Goal: Information Seeking & Learning: Learn about a topic

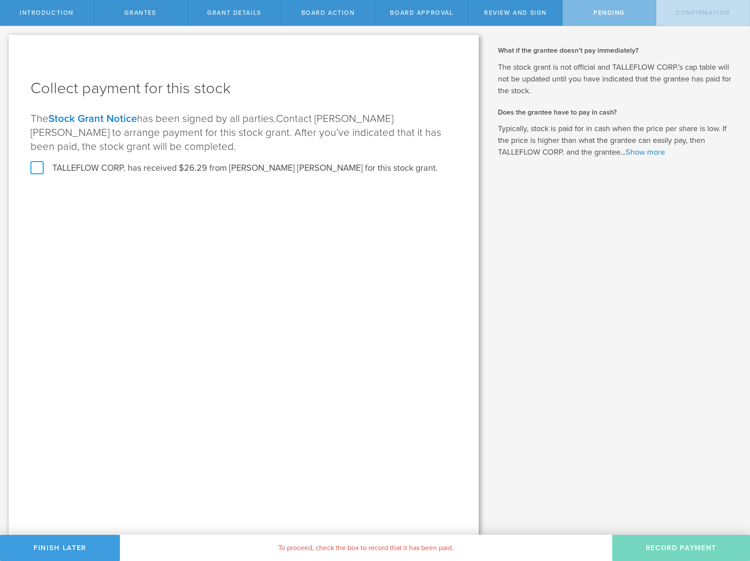
click at [129, 170] on label "TALLEFLOW CORP. has received $26.29 from [PERSON_NAME] [PERSON_NAME] for this s…" at bounding box center [234, 168] width 407 height 11
click at [0, 0] on input "TALLEFLOW CORP. has received $26.29 from [PERSON_NAME] [PERSON_NAME] for this s…" at bounding box center [0, 0] width 0 height 0
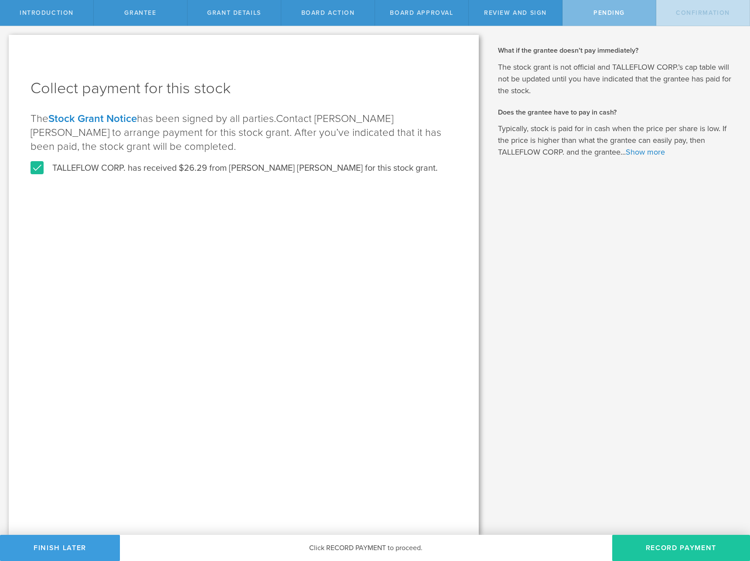
click at [705, 552] on button "Record Payment" at bounding box center [681, 548] width 138 height 26
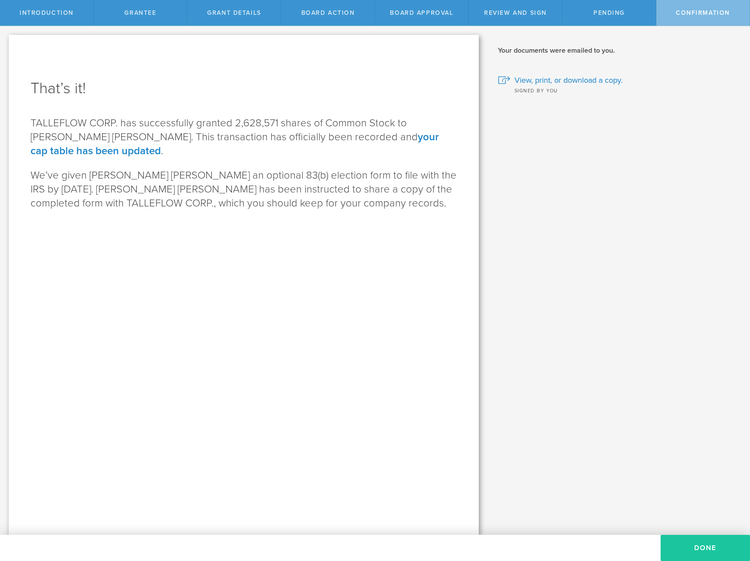
click at [662, 559] on button "Done" at bounding box center [704, 548] width 89 height 26
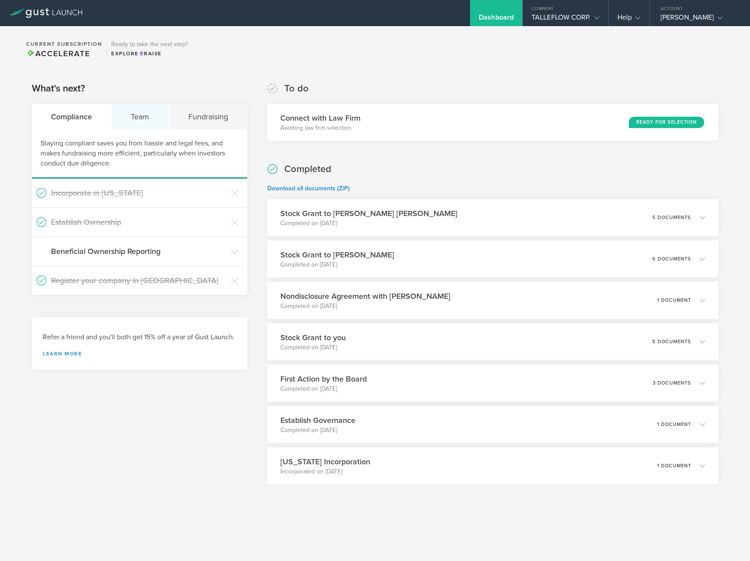
drag, startPoint x: 160, startPoint y: 124, endPoint x: 165, endPoint y: 125, distance: 5.7
click at [160, 124] on div "Team" at bounding box center [140, 117] width 57 height 26
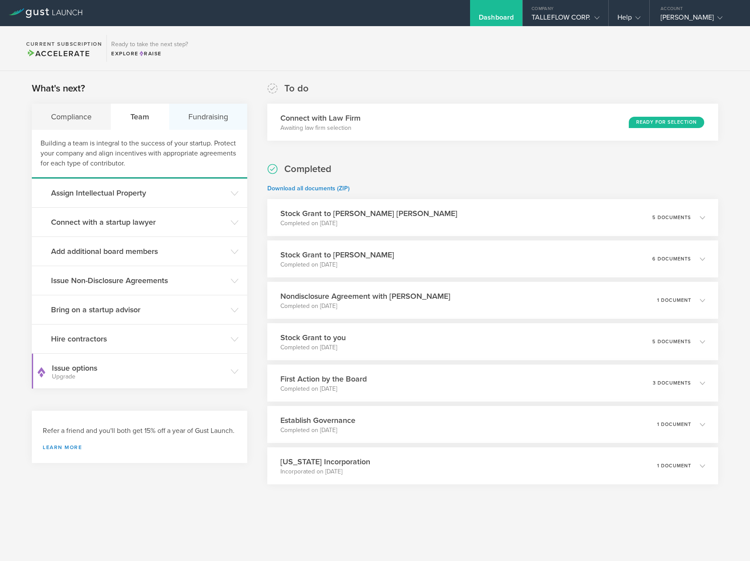
click at [198, 122] on div "Fundraising" at bounding box center [208, 117] width 78 height 26
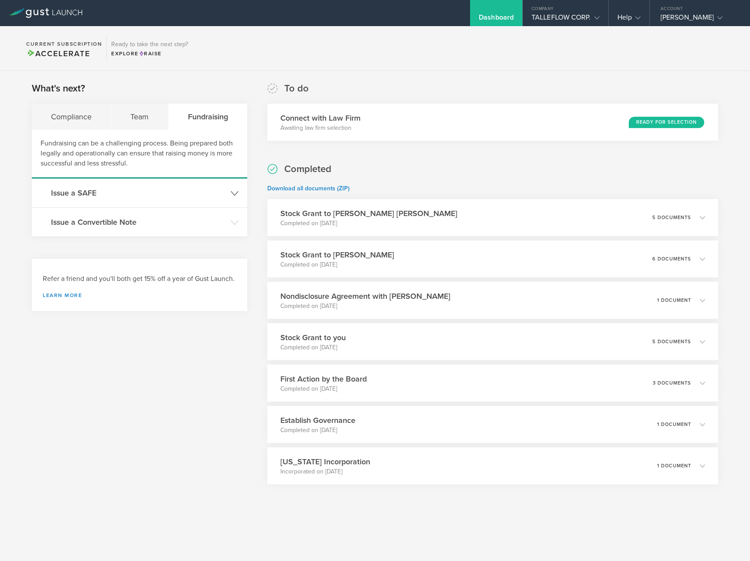
click at [161, 196] on h3 "Issue a SAFE" at bounding box center [138, 192] width 175 height 11
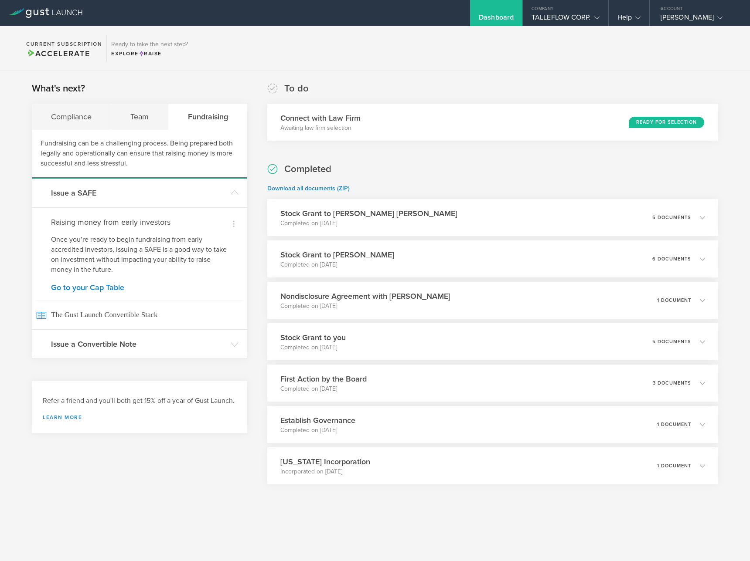
click at [118, 281] on div "Dismiss Raising money from early investors Once you’re ready to begin fundraisi…" at bounding box center [139, 268] width 215 height 122
click at [118, 285] on link "Go to your Cap Table" at bounding box center [139, 288] width 177 height 8
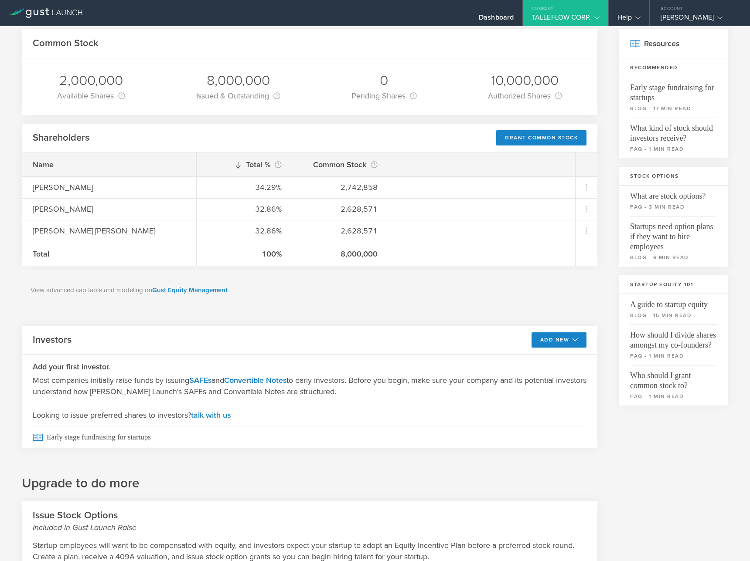
scroll to position [85, 0]
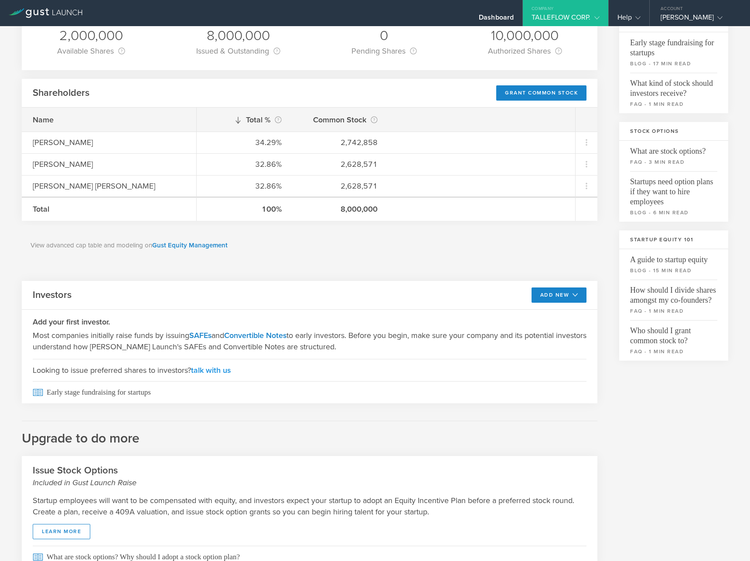
click at [207, 373] on link "talk with us" at bounding box center [211, 371] width 40 height 10
click at [213, 369] on link "talk with us" at bounding box center [211, 371] width 40 height 10
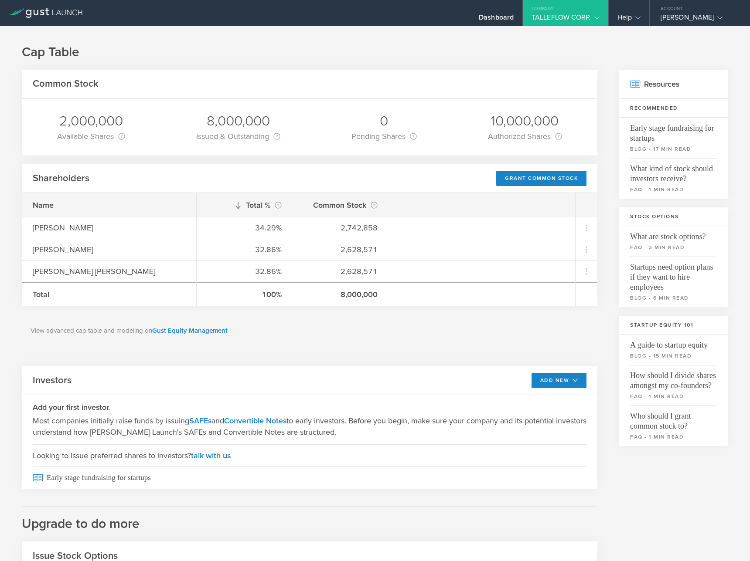
scroll to position [122, 0]
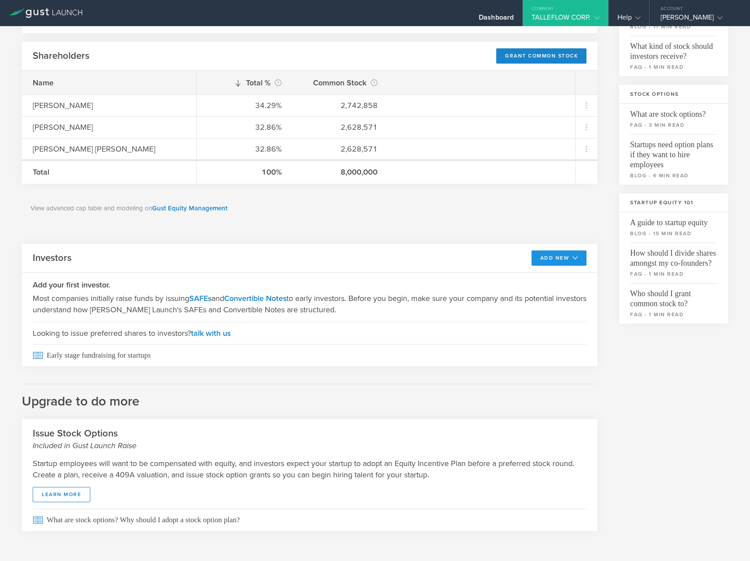
click at [569, 257] on icon at bounding box center [573, 258] width 9 height 6
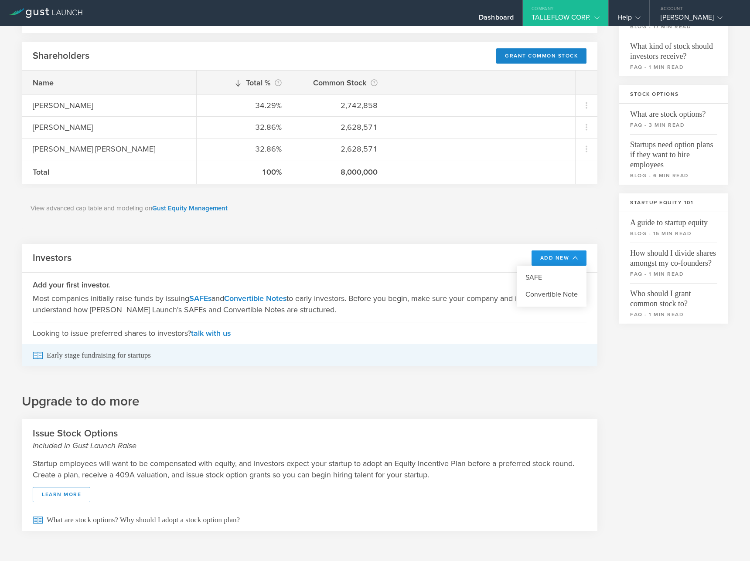
click at [50, 354] on span "Early stage fundraising for startups" at bounding box center [310, 355] width 554 height 22
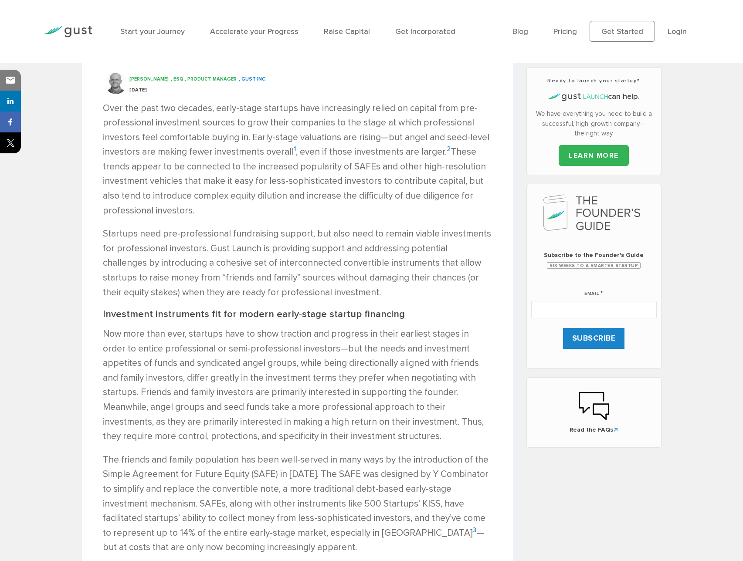
scroll to position [513, 0]
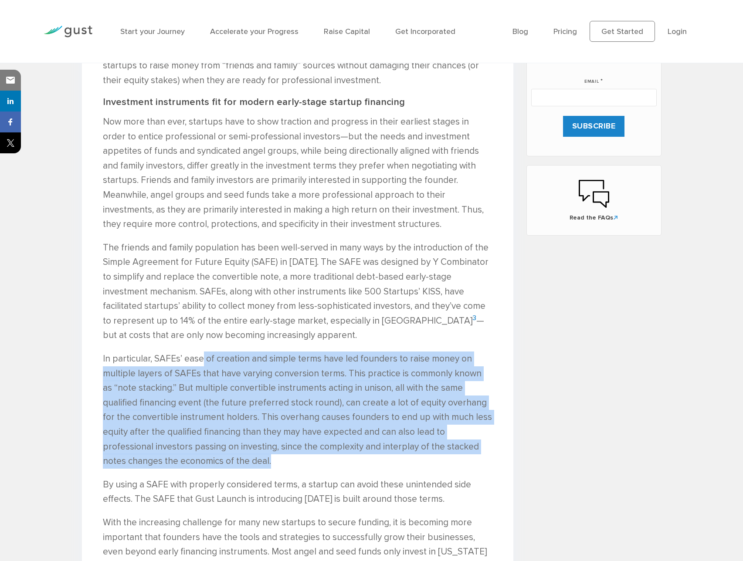
drag, startPoint x: 203, startPoint y: 365, endPoint x: 392, endPoint y: 462, distance: 212.7
click at [392, 466] on p "In particular, SAFEs’ ease of creation and simple terms have led founders to ra…" at bounding box center [298, 410] width 390 height 117
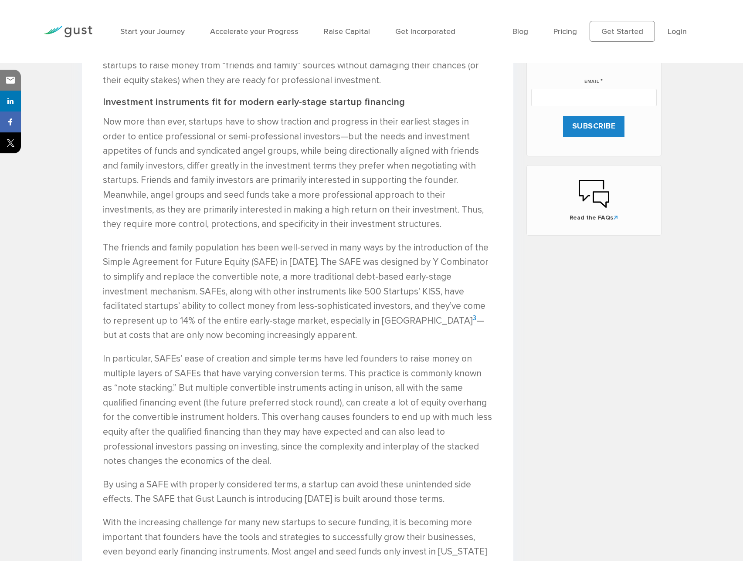
click at [392, 462] on p "In particular, SAFEs’ ease of creation and simple terms have led founders to ra…" at bounding box center [298, 410] width 390 height 117
drag, startPoint x: 444, startPoint y: 448, endPoint x: 269, endPoint y: 428, distance: 176.8
click at [354, 446] on p "In particular, SAFEs’ ease of creation and simple terms have led founders to ra…" at bounding box center [298, 410] width 390 height 117
click at [300, 438] on p "In particular, SAFEs’ ease of creation and simple terms have led founders to ra…" at bounding box center [298, 410] width 390 height 117
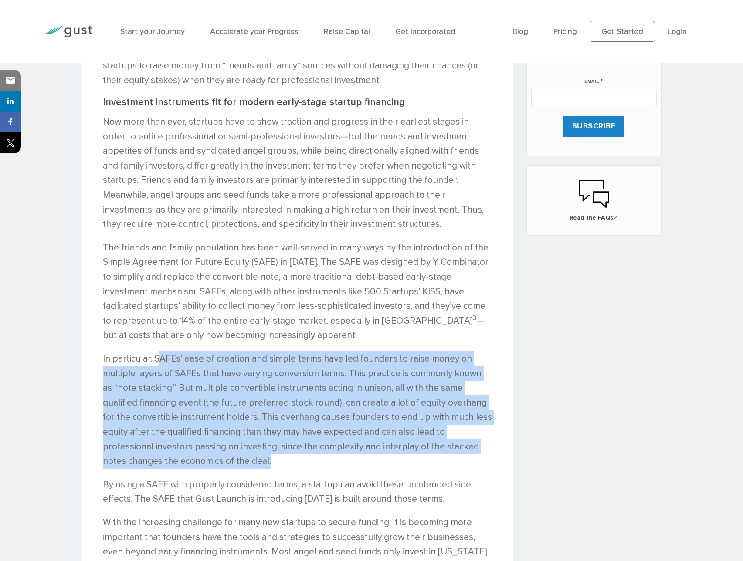
drag, startPoint x: 350, startPoint y: 456, endPoint x: 158, endPoint y: 362, distance: 213.8
click at [158, 362] on p "In particular, SAFEs’ ease of creation and simple terms have led founders to ra…" at bounding box center [298, 410] width 390 height 117
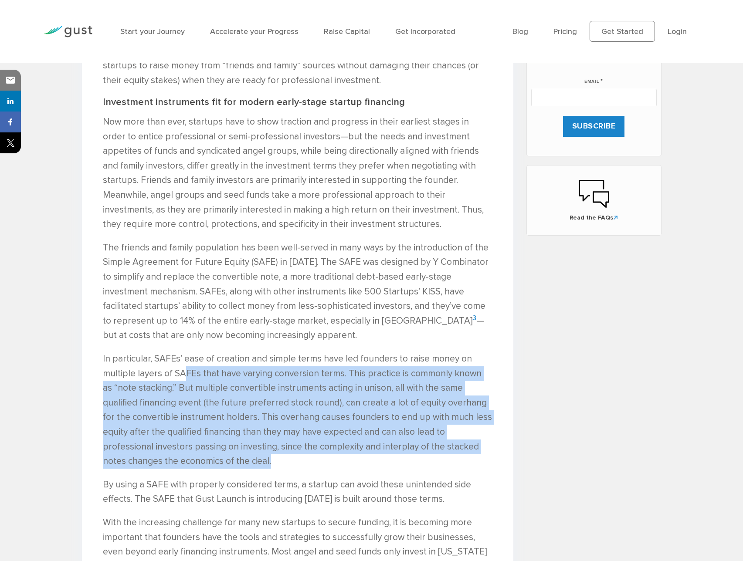
drag, startPoint x: 314, startPoint y: 456, endPoint x: 186, endPoint y: 376, distance: 151.2
click at [186, 376] on p "In particular, SAFEs’ ease of creation and simple terms have led founders to ra…" at bounding box center [298, 410] width 390 height 117
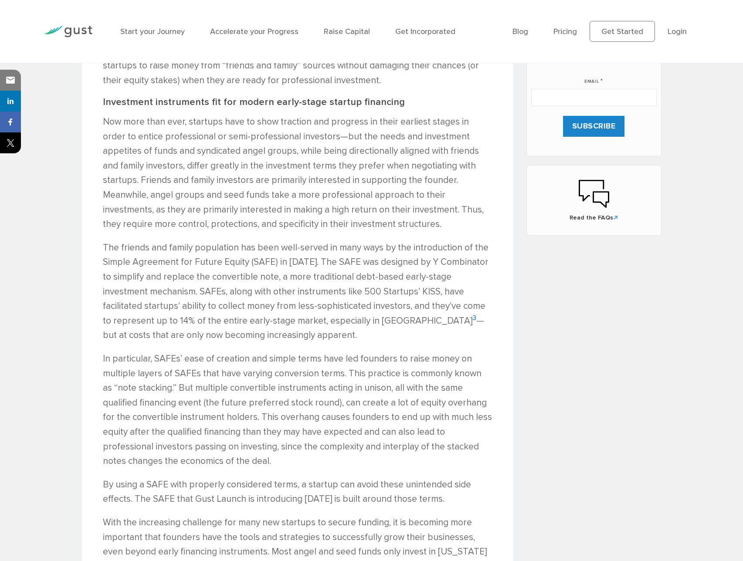
drag, startPoint x: 186, startPoint y: 375, endPoint x: 222, endPoint y: 383, distance: 36.5
click at [186, 375] on p "In particular, SAFEs’ ease of creation and simple terms have led founders to ra…" at bounding box center [298, 410] width 390 height 117
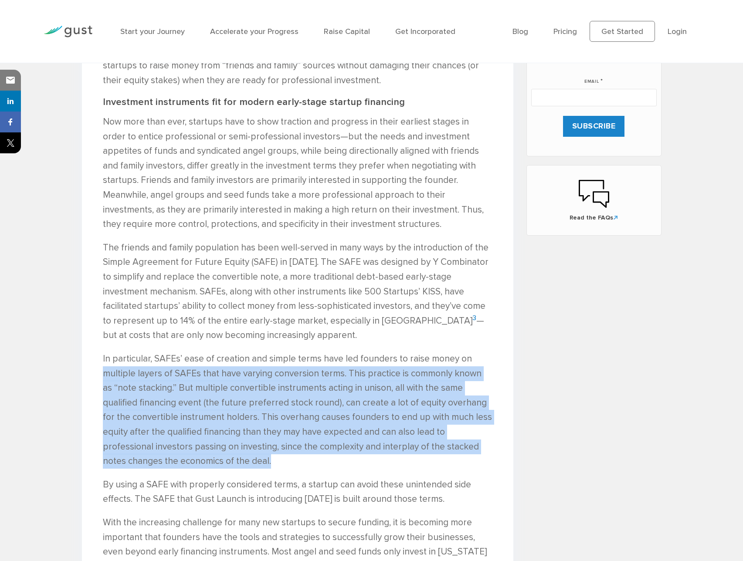
drag, startPoint x: 346, startPoint y: 459, endPoint x: 106, endPoint y: 372, distance: 255.4
click at [106, 372] on p "In particular, SAFEs’ ease of creation and simple terms have led founders to ra…" at bounding box center [298, 410] width 390 height 117
click at [128, 374] on p "In particular, SAFEs’ ease of creation and simple terms have led founders to ra…" at bounding box center [298, 410] width 390 height 117
drag, startPoint x: 291, startPoint y: 462, endPoint x: 141, endPoint y: 376, distance: 173.2
click at [141, 376] on p "In particular, SAFEs’ ease of creation and simple terms have led founders to ra…" at bounding box center [298, 410] width 390 height 117
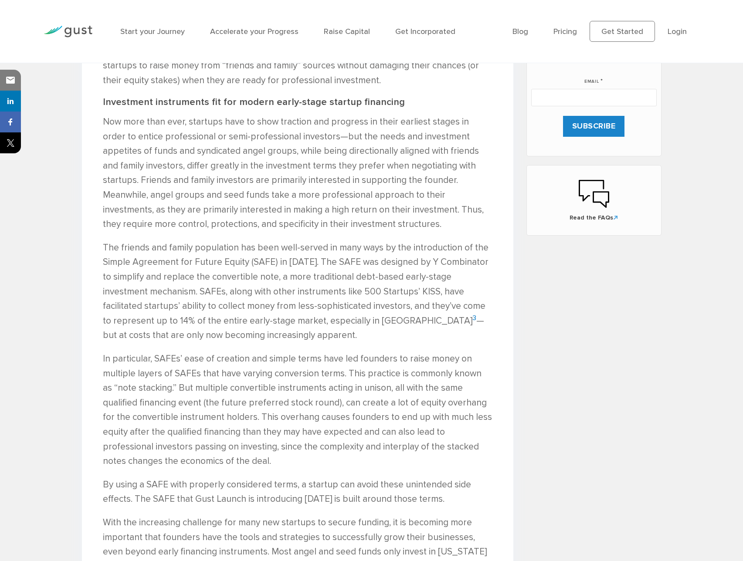
drag, startPoint x: 340, startPoint y: 449, endPoint x: 354, endPoint y: 456, distance: 16.2
click at [339, 450] on p "In particular, SAFEs’ ease of creation and simple terms have led founders to ra…" at bounding box center [298, 410] width 390 height 117
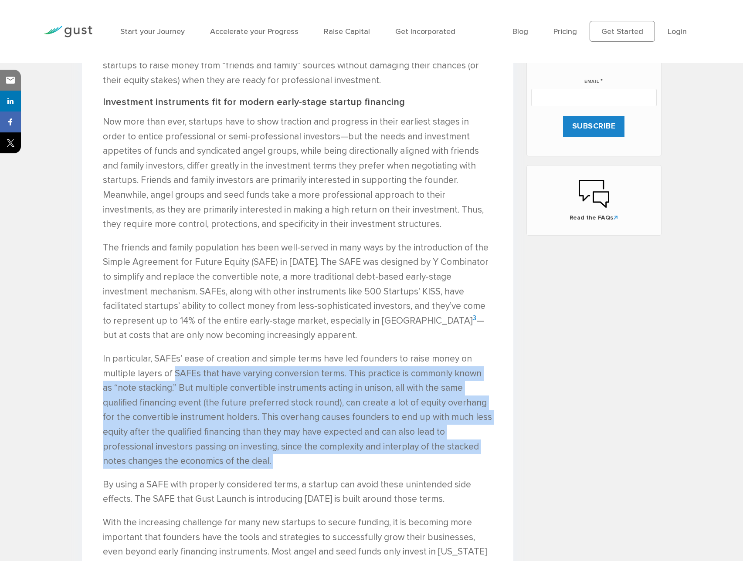
drag, startPoint x: 408, startPoint y: 476, endPoint x: 174, endPoint y: 377, distance: 254.4
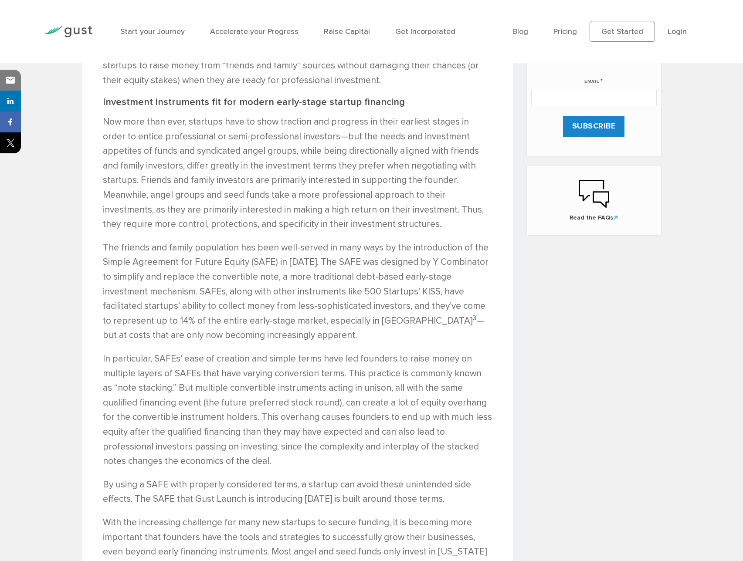
drag, startPoint x: 174, startPoint y: 377, endPoint x: 224, endPoint y: 395, distance: 53.0
click at [173, 377] on p "In particular, SAFEs’ ease of creation and simple terms have led founders to ra…" at bounding box center [298, 410] width 390 height 117
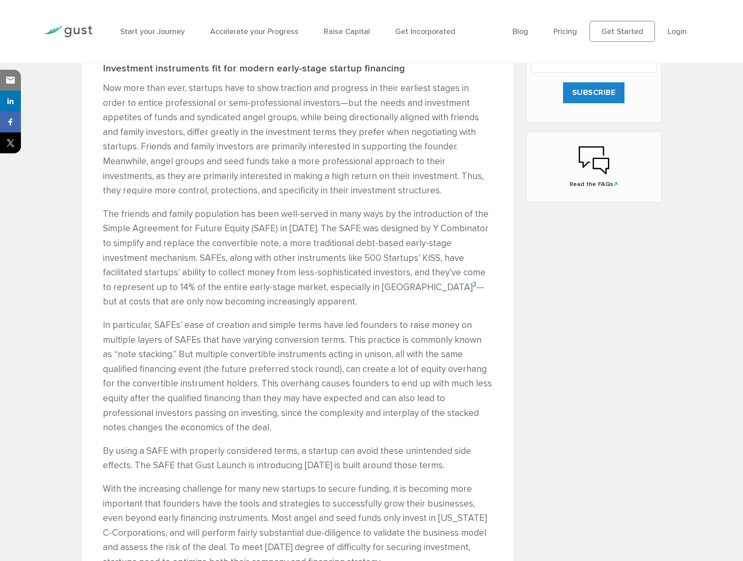
scroll to position [560, 0]
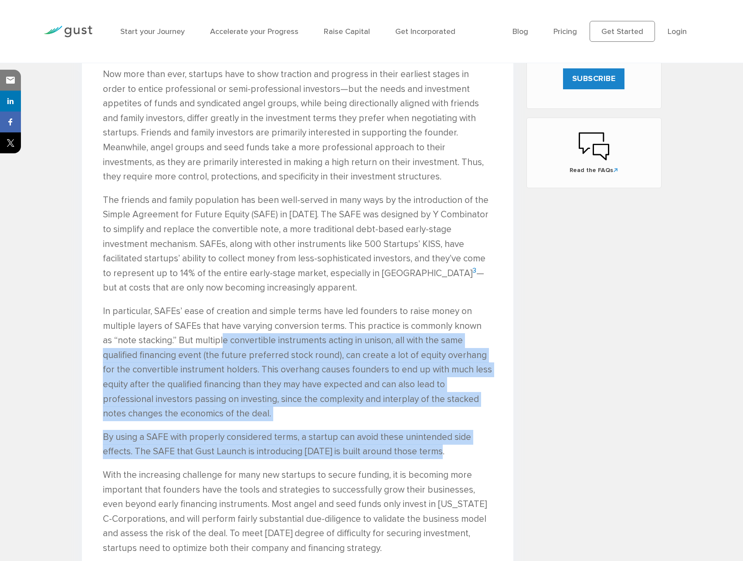
drag, startPoint x: 457, startPoint y: 446, endPoint x: 210, endPoint y: 344, distance: 267.8
click at [209, 344] on p "In particular, SAFEs’ ease of creation and simple terms have led founders to ra…" at bounding box center [298, 362] width 390 height 117
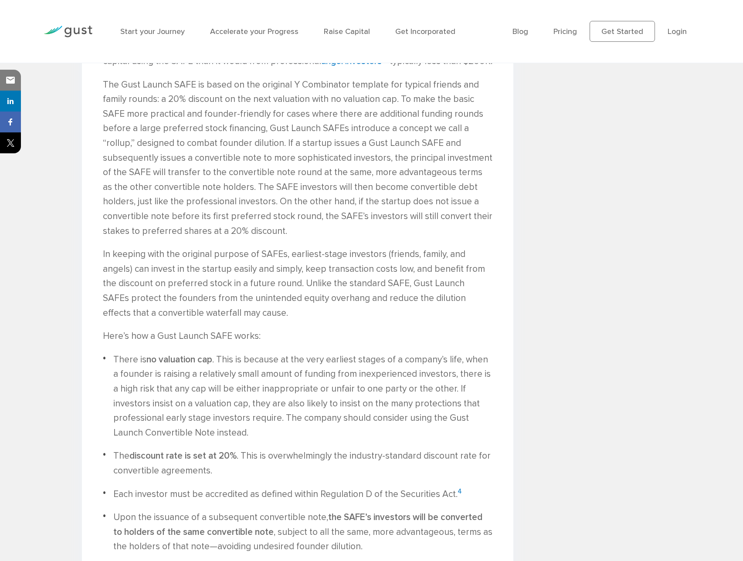
scroll to position [1423, 0]
